Goal: Navigation & Orientation: Find specific page/section

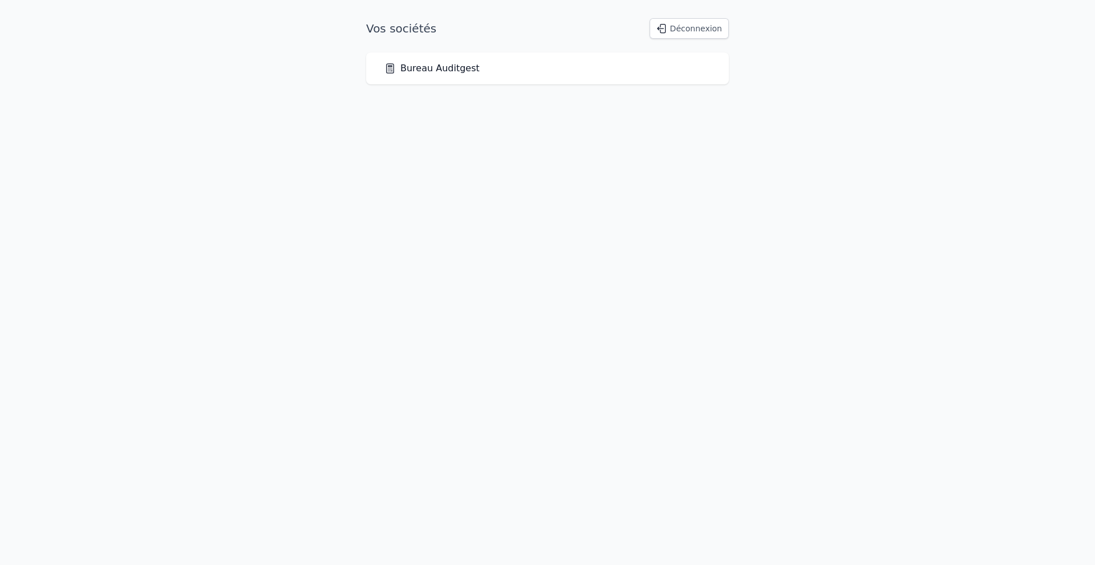
click at [481, 70] on div "Bureau Auditgest" at bounding box center [547, 69] width 326 height 14
click at [429, 72] on link "Bureau Auditgest" at bounding box center [431, 69] width 95 height 14
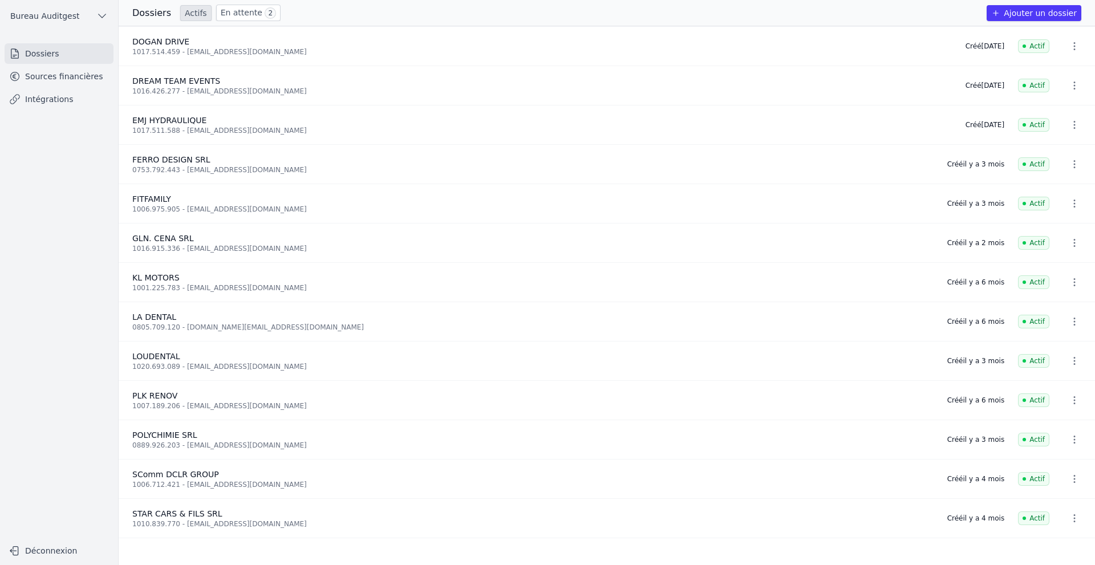
click at [44, 80] on link "Sources financières" at bounding box center [59, 76] width 109 height 21
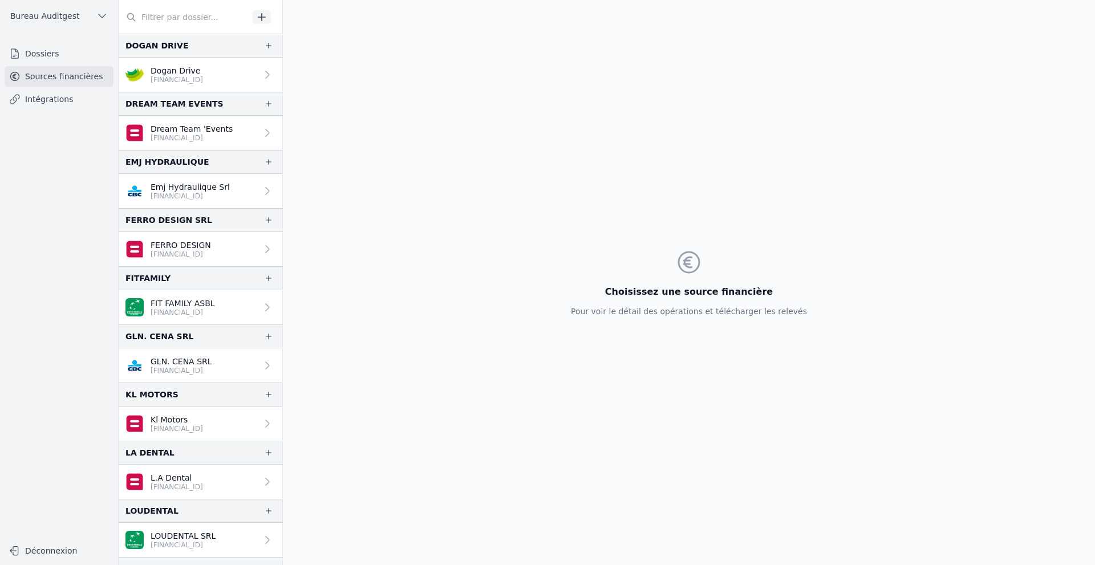
click at [168, 137] on p "[FINANCIAL_ID]" at bounding box center [192, 137] width 82 height 9
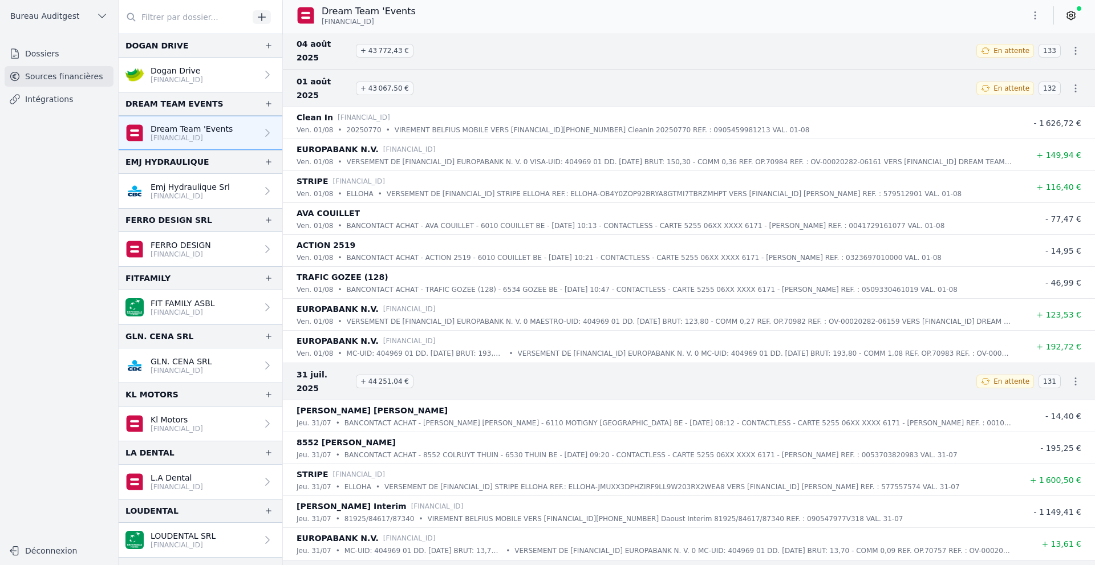
scroll to position [3421, 0]
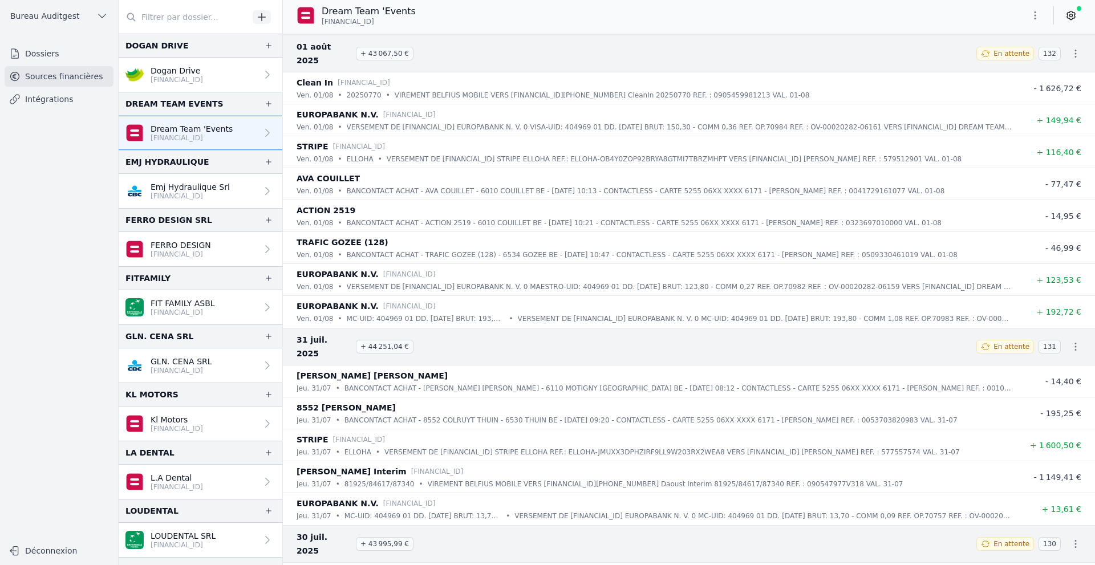
click at [198, 200] on p "[FINANCIAL_ID]" at bounding box center [190, 196] width 79 height 9
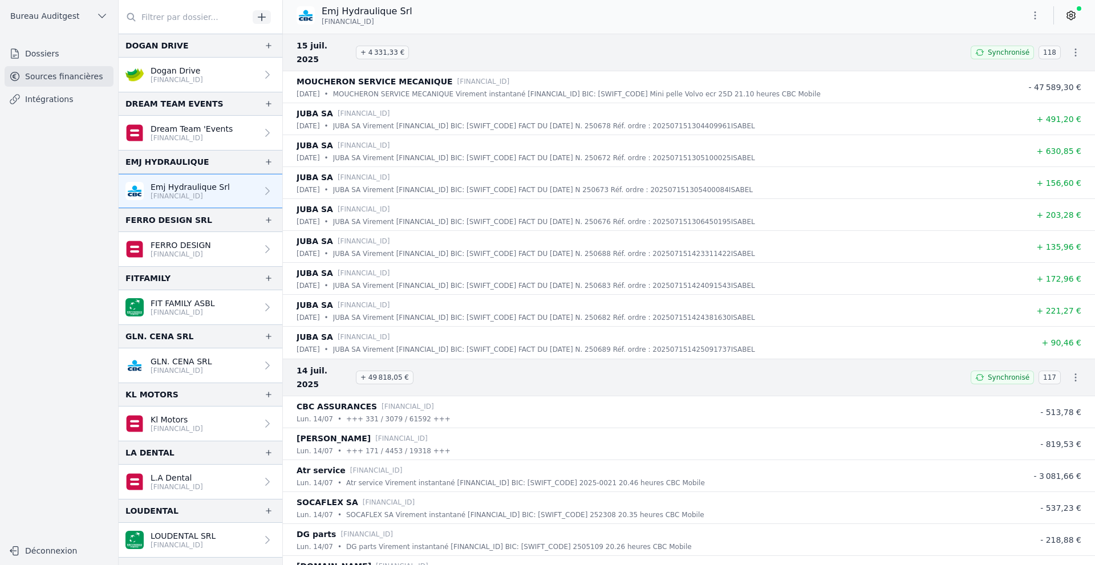
click at [168, 132] on p "Dream Team 'Events" at bounding box center [192, 128] width 82 height 11
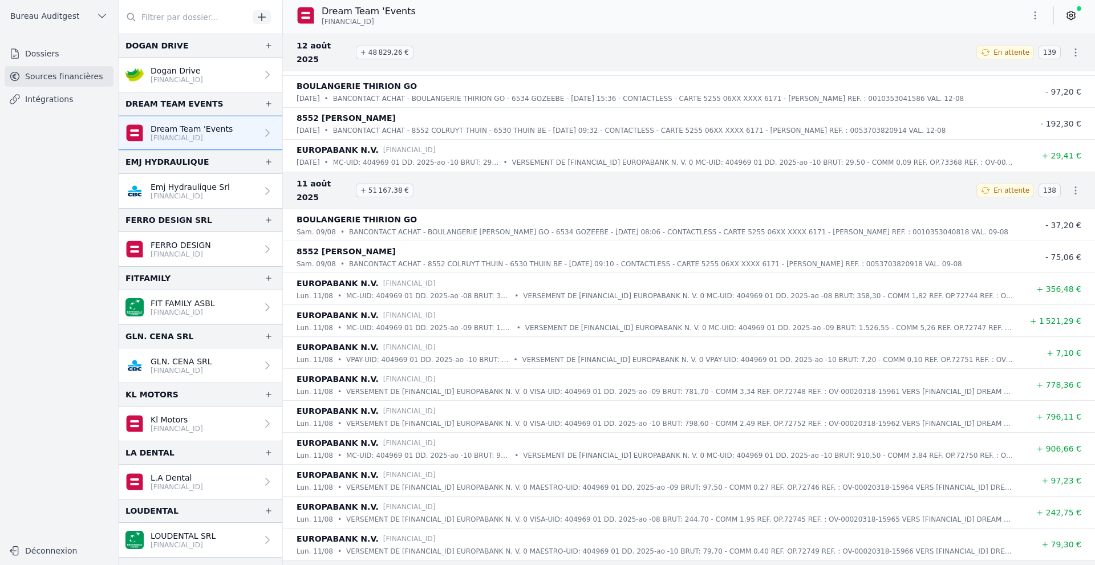
scroll to position [1711, 0]
